Goal: Task Accomplishment & Management: Complete application form

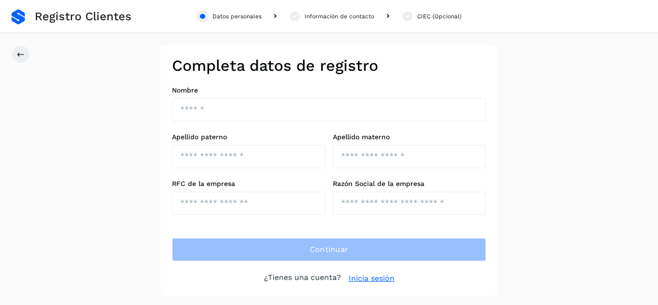
click at [377, 279] on link "Inicia sesión" at bounding box center [372, 279] width 46 height 12
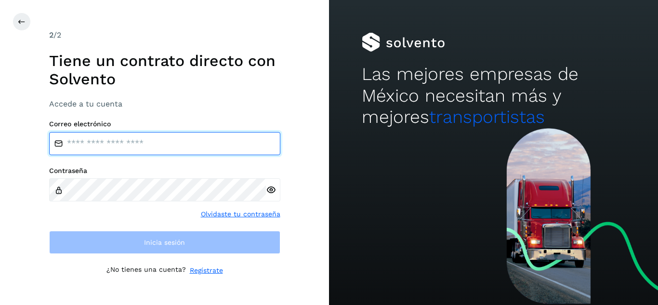
click at [178, 145] on input "email" at bounding box center [164, 143] width 231 height 23
type input "**********"
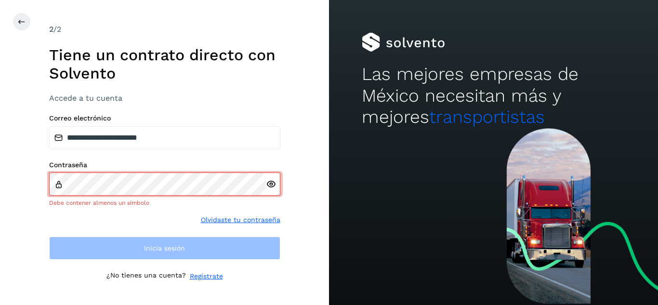
click at [273, 188] on icon at bounding box center [271, 184] width 10 height 10
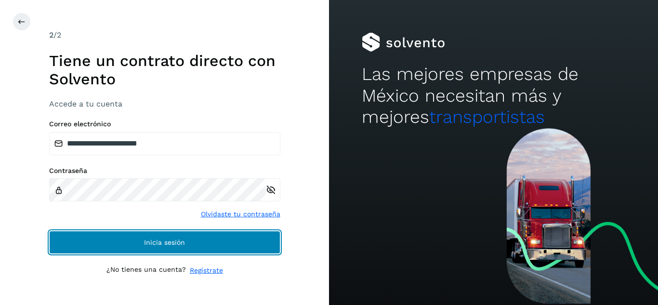
click at [145, 245] on span "Inicia sesión" at bounding box center [164, 242] width 41 height 7
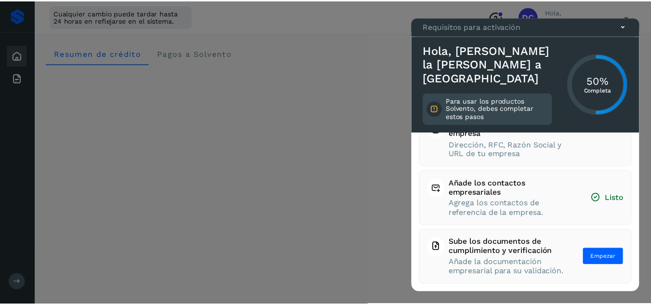
scroll to position [137, 0]
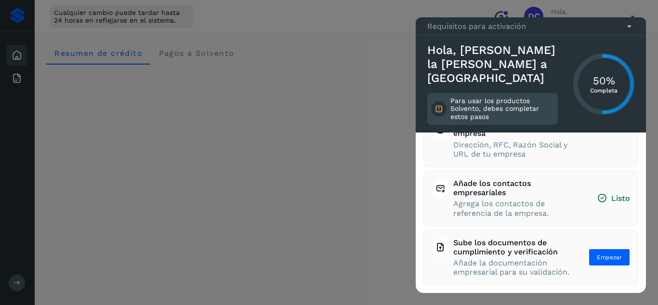
click at [487, 242] on span "Sube los documentos de cumplimiento y verificación" at bounding box center [511, 247] width 117 height 18
click at [606, 253] on span "Empezar" at bounding box center [609, 257] width 25 height 9
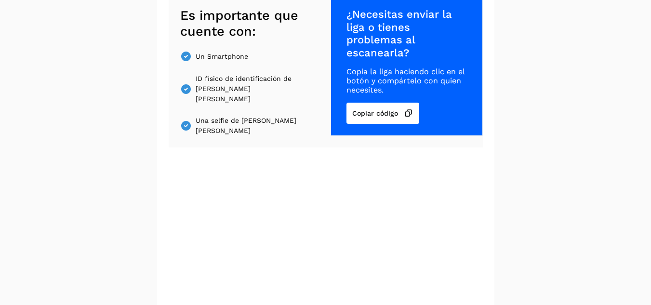
scroll to position [96, 0]
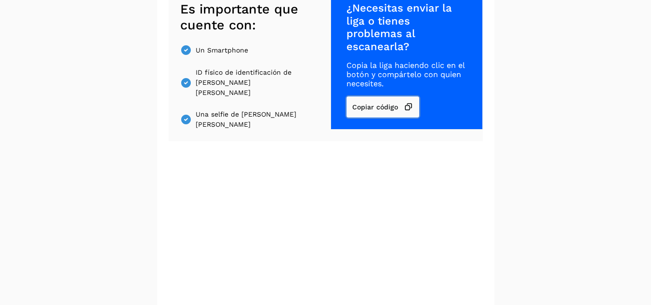
click at [372, 104] on span "Copiar código" at bounding box center [375, 107] width 46 height 7
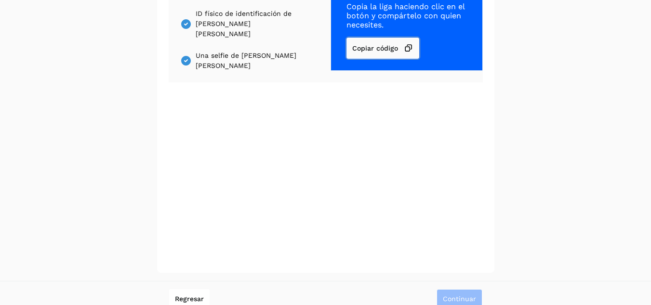
scroll to position [156, 0]
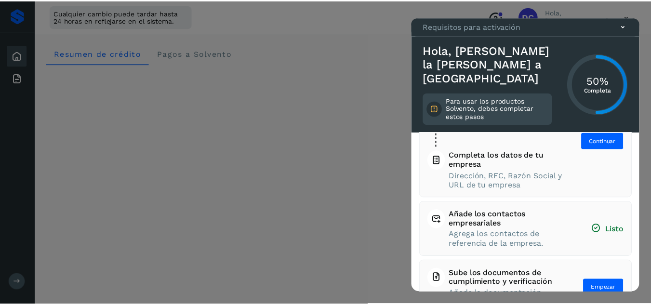
scroll to position [48, 0]
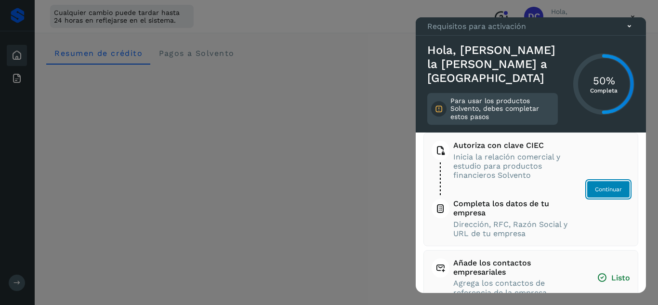
click at [597, 188] on span "Continuar" at bounding box center [608, 189] width 27 height 9
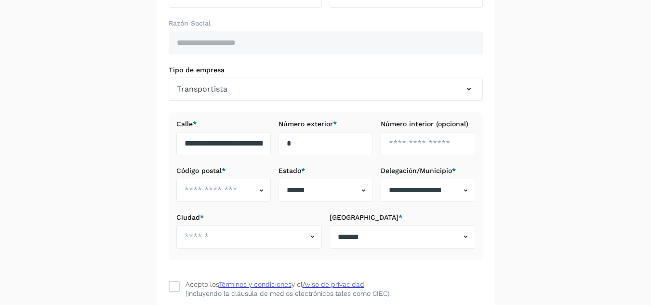
scroll to position [145, 0]
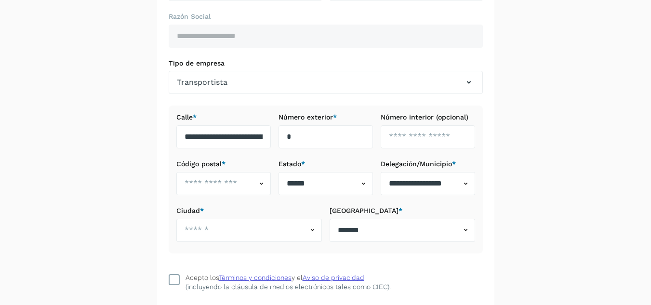
click at [173, 277] on icon at bounding box center [174, 280] width 10 height 10
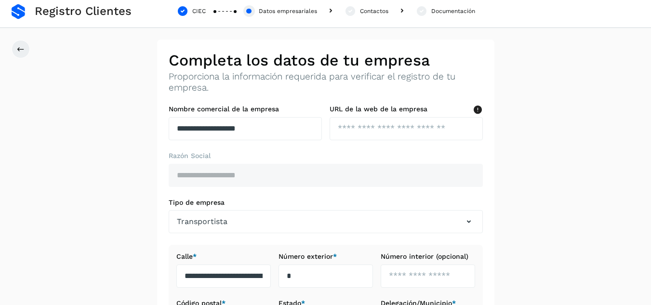
scroll to position [4, 0]
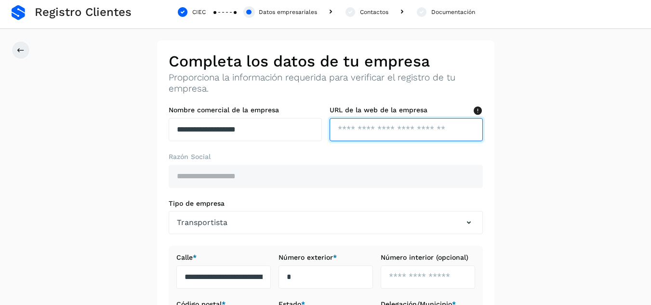
click at [387, 126] on input "text" at bounding box center [406, 129] width 153 height 23
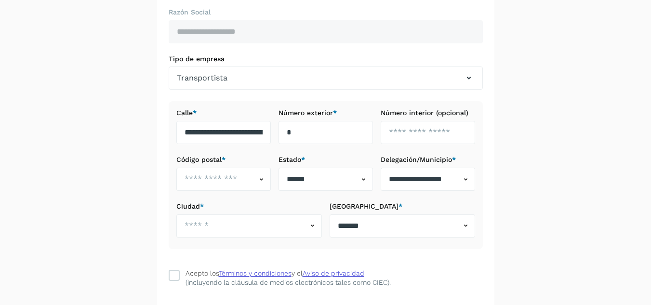
scroll to position [197, 0]
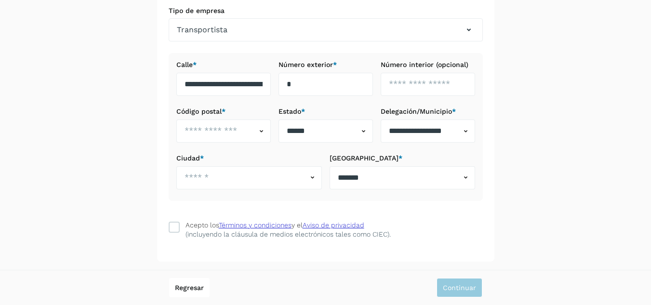
type input "**********"
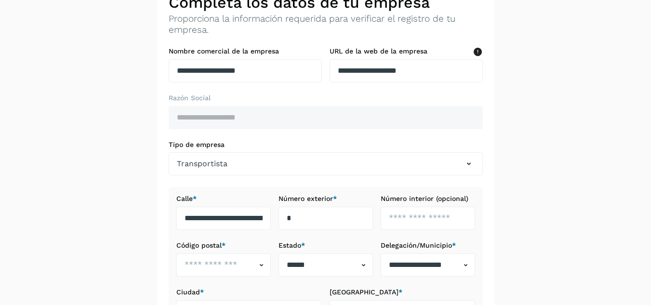
scroll to position [53, 0]
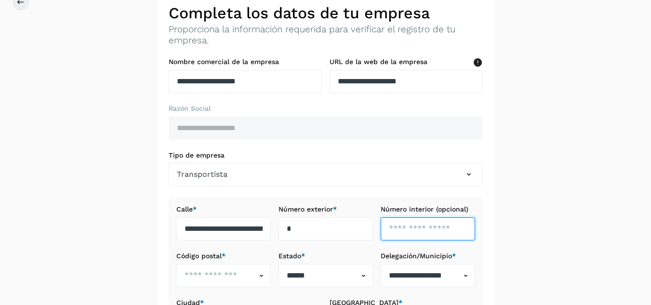
click at [416, 230] on input "text" at bounding box center [428, 228] width 94 height 23
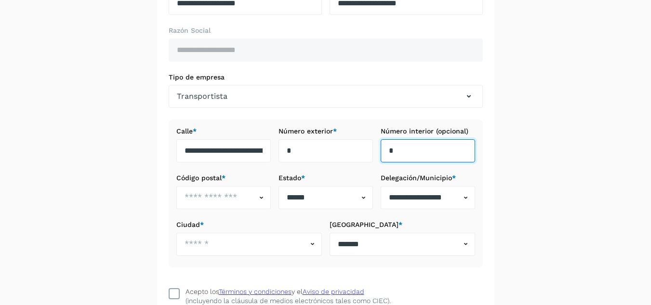
scroll to position [197, 0]
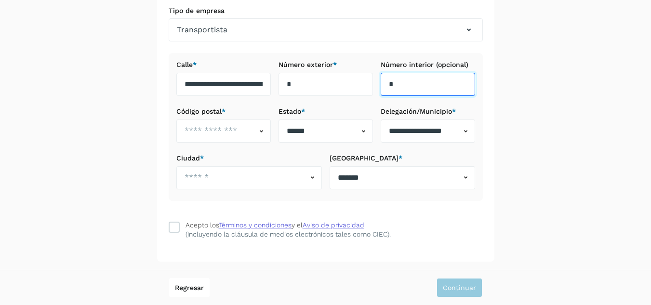
type input "*"
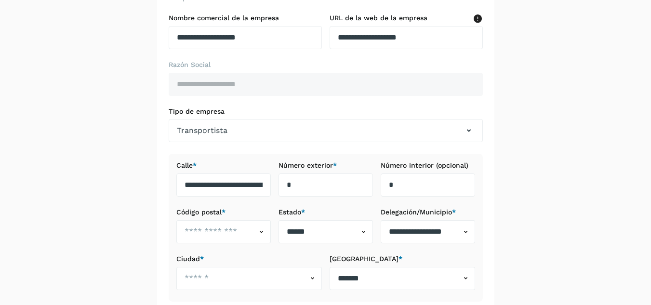
scroll to position [48, 0]
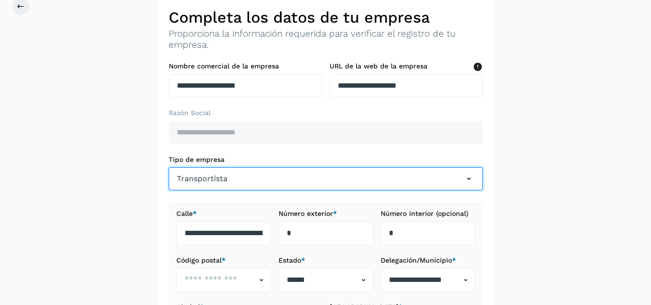
click at [470, 177] on icon "button" at bounding box center [469, 179] width 12 height 12
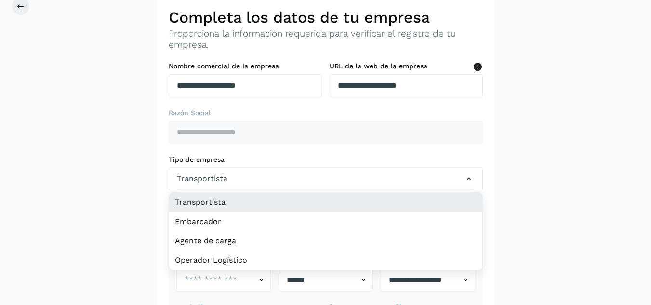
click at [423, 202] on li "Transportista" at bounding box center [325, 202] width 313 height 19
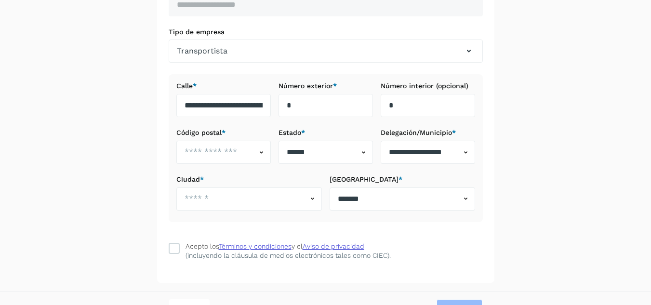
scroll to position [193, 0]
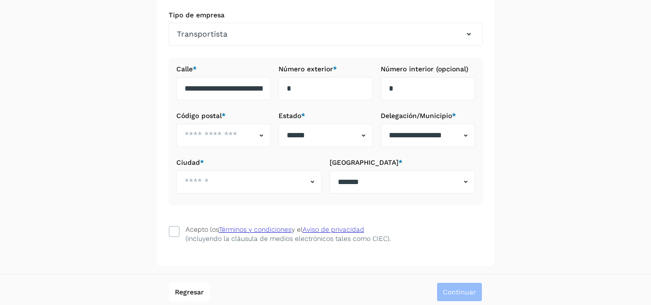
click at [310, 181] on icon at bounding box center [312, 182] width 10 height 10
click at [232, 182] on div at bounding box center [325, 152] width 651 height 305
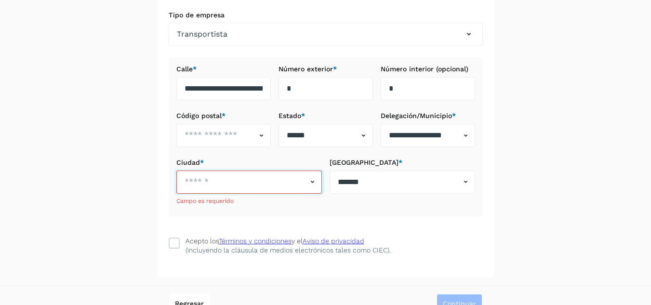
click at [232, 182] on input "text" at bounding box center [241, 182] width 131 height 23
